Goal: Task Accomplishment & Management: Use online tool/utility

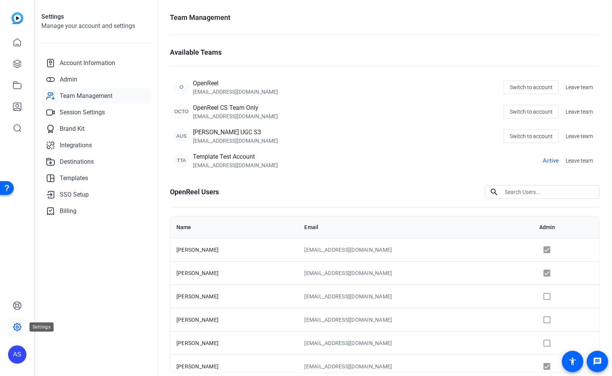
click at [11, 326] on link at bounding box center [17, 327] width 18 height 18
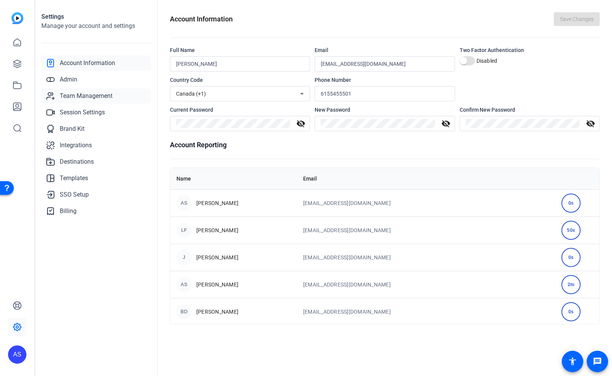
click at [89, 100] on span "Team Management" at bounding box center [86, 95] width 53 height 9
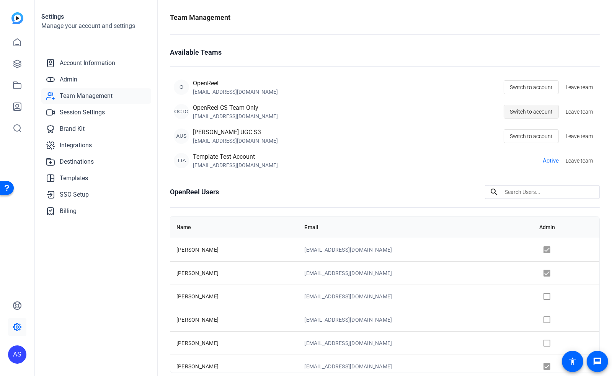
click at [532, 108] on span "Switch to account" at bounding box center [531, 111] width 43 height 15
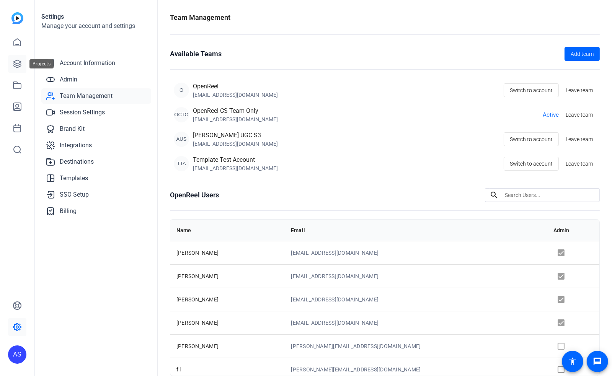
click at [14, 60] on icon at bounding box center [17, 63] width 9 height 9
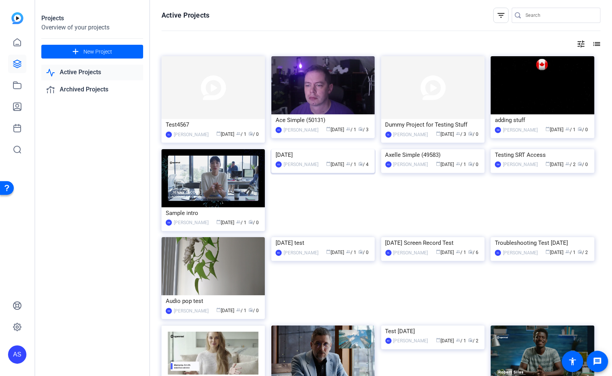
click at [292, 149] on img at bounding box center [322, 149] width 103 height 0
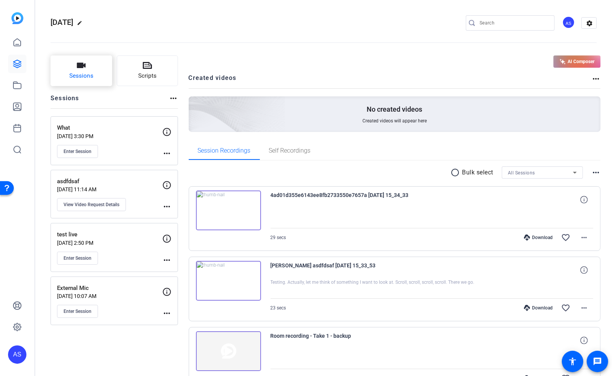
click at [78, 75] on span "Sessions" at bounding box center [81, 76] width 24 height 9
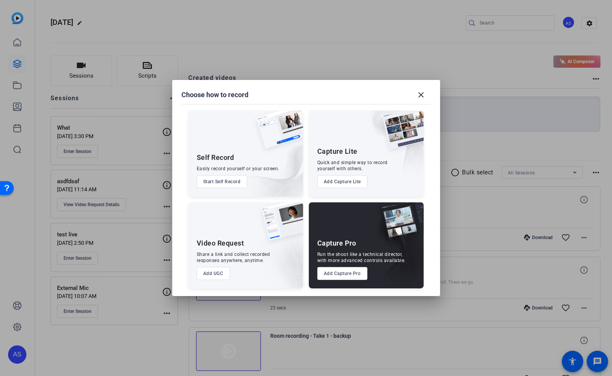
click at [342, 270] on button "Add Capture Pro" at bounding box center [342, 273] width 50 height 13
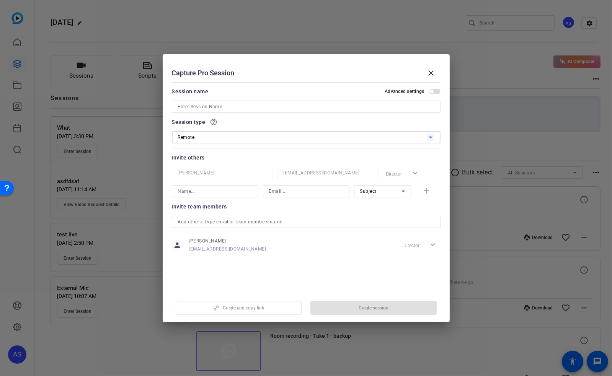
click at [254, 138] on div "Remote" at bounding box center [302, 137] width 249 height 10
